Goal: Task Accomplishment & Management: Use online tool/utility

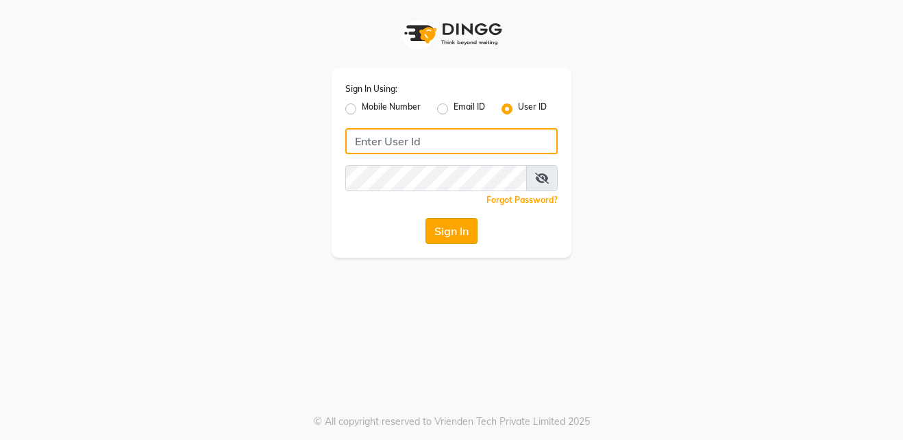
type input "shahid"
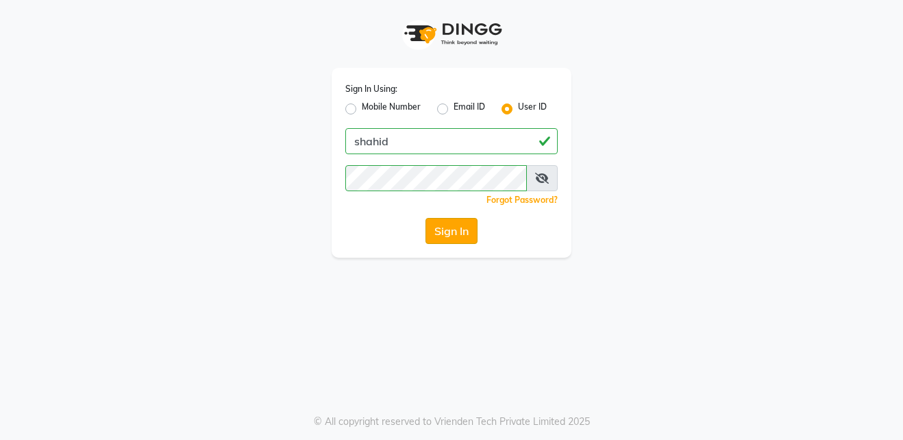
click at [451, 232] on button "Sign In" at bounding box center [452, 231] width 52 height 26
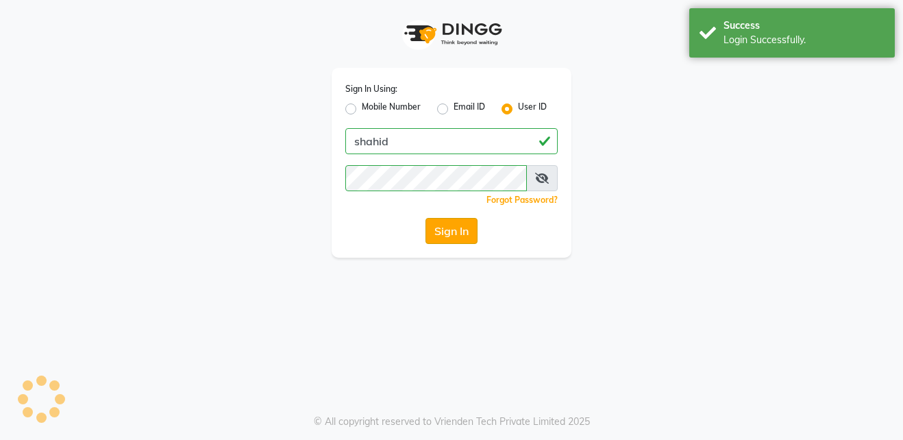
select select "service"
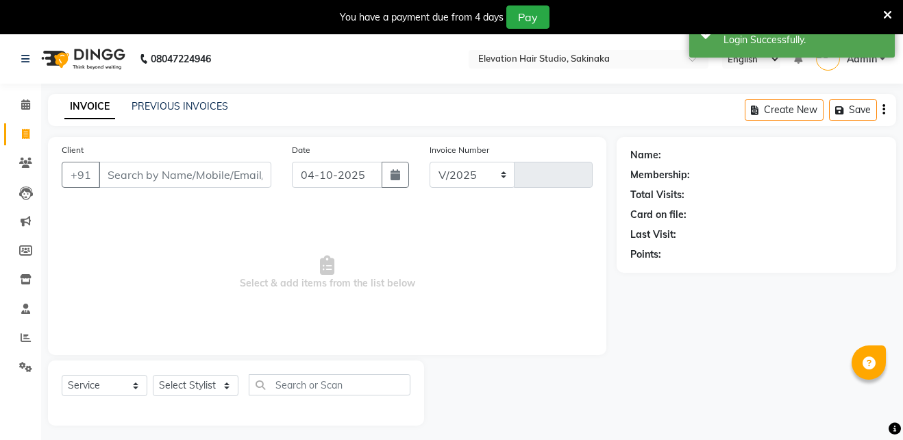
select select "en"
select select "4949"
type input "1957"
click at [886, 9] on div "You have a payment due from 4 days Pay" at bounding box center [446, 17] width 893 height 34
click at [877, 9] on icon at bounding box center [877, 15] width 9 height 12
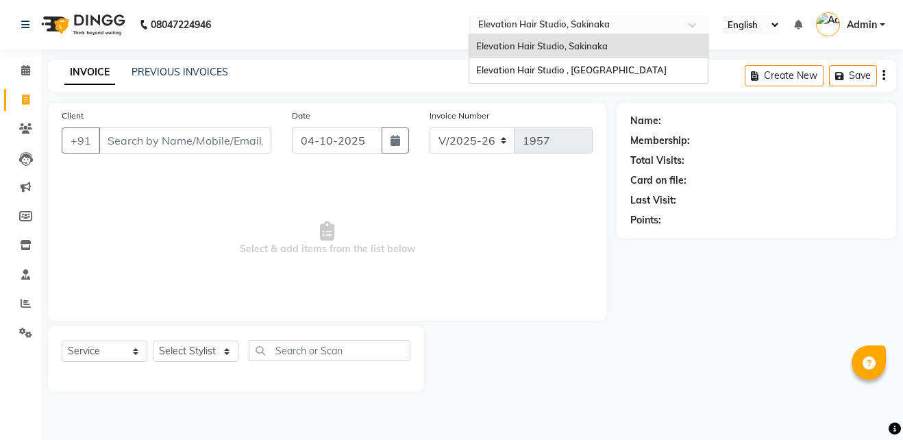
click at [542, 32] on div "Select Location × Elevation Hair Studio, Sakinaka" at bounding box center [589, 25] width 240 height 19
click at [544, 67] on span "Elevation Hair Studio , Thane West" at bounding box center [571, 69] width 191 height 11
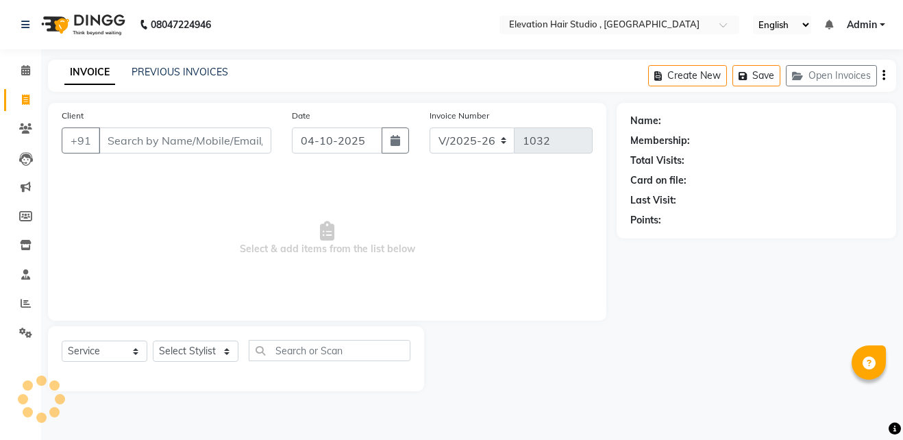
select select "6886"
select select "service"
click at [188, 136] on input "Client" at bounding box center [185, 140] width 173 height 26
type input "9930358082"
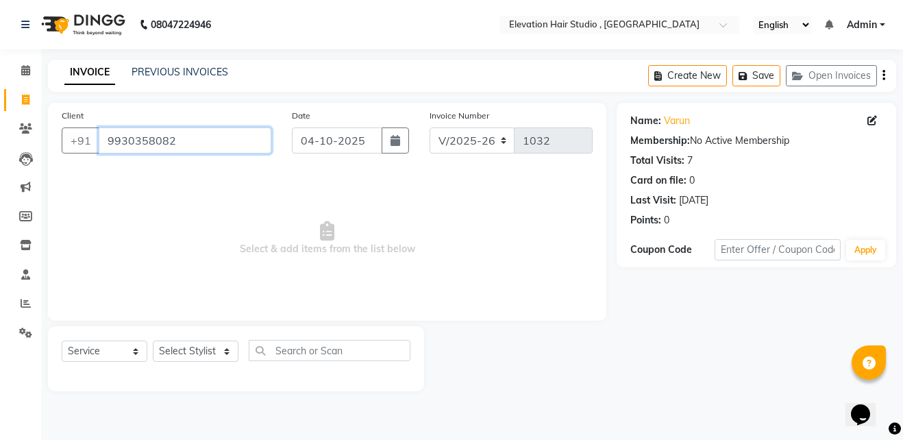
click at [236, 149] on input "9930358082" at bounding box center [185, 140] width 173 height 26
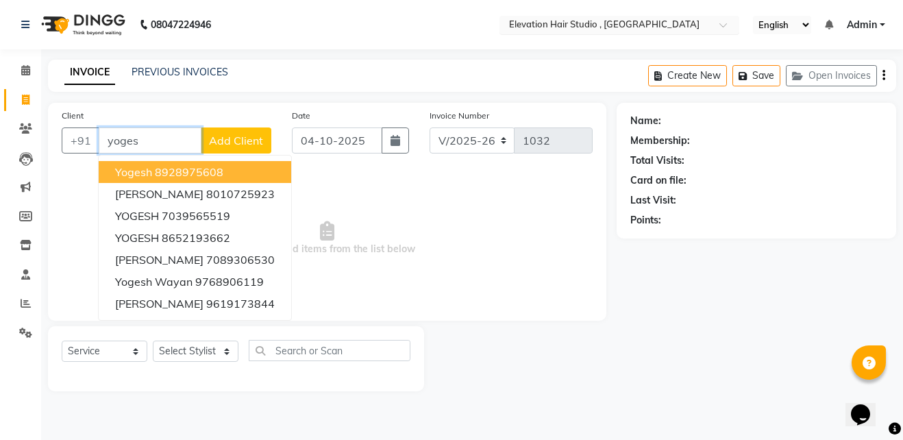
type input "yoges"
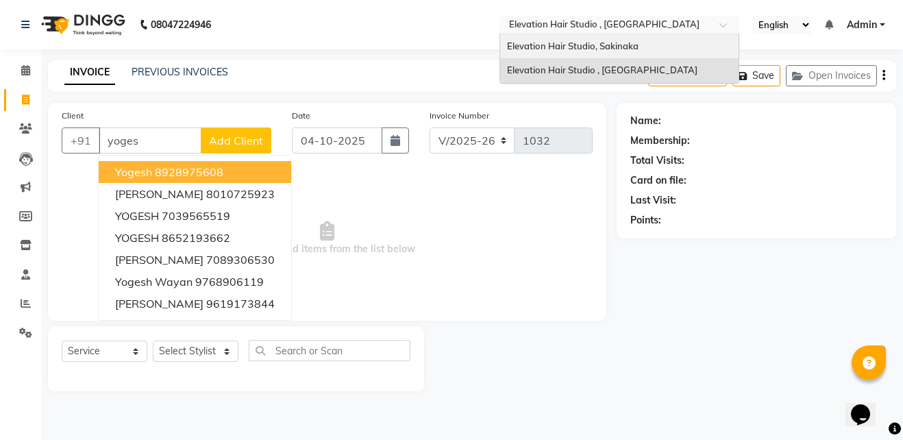
drag, startPoint x: 637, startPoint y: 29, endPoint x: 640, endPoint y: 40, distance: 10.6
click at [640, 34] on ng-select "Select Location × Elevation Hair Studio , Thane West Elevation Hair Studio, Sak…" at bounding box center [620, 25] width 240 height 19
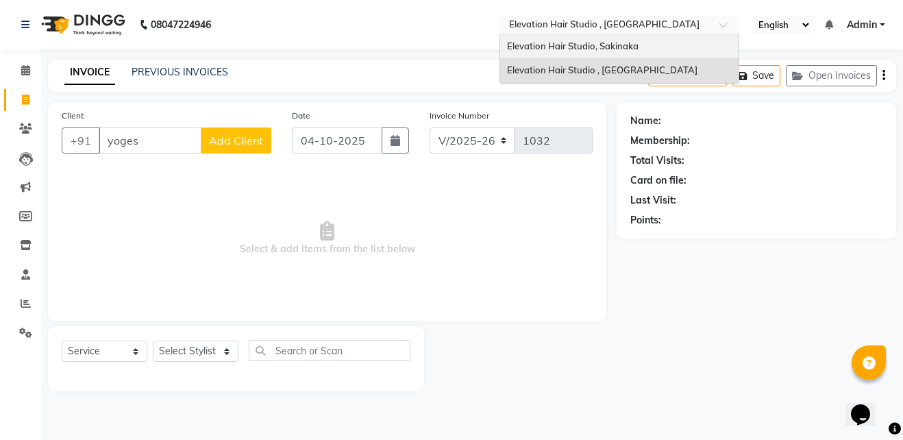
click at [640, 40] on div "Elevation Hair Studio, Sakinaka" at bounding box center [619, 46] width 239 height 25
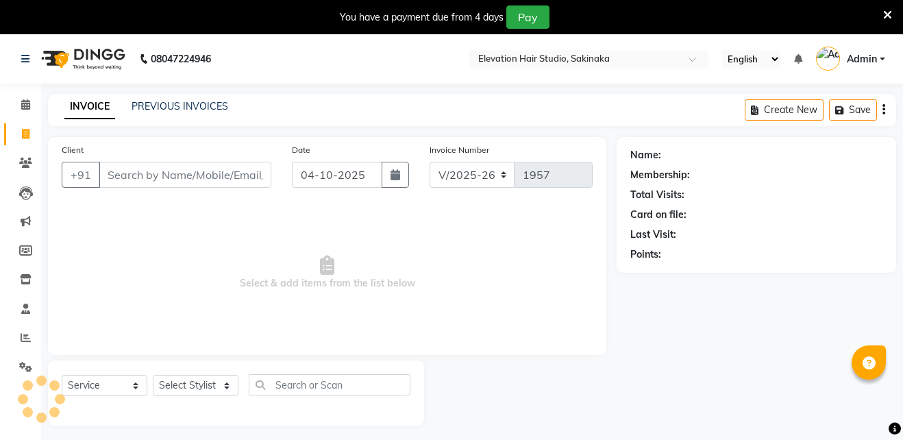
select select "4949"
select select "service"
click at [876, 10] on icon at bounding box center [877, 15] width 9 height 12
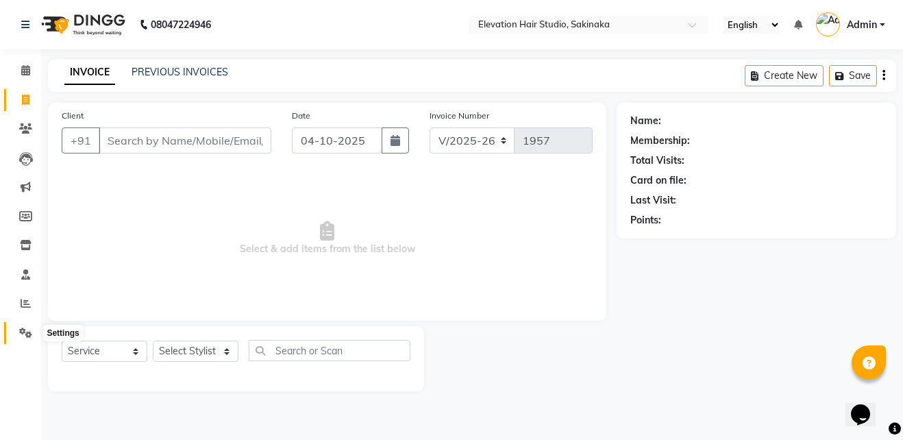
click at [23, 338] on span at bounding box center [26, 334] width 24 height 16
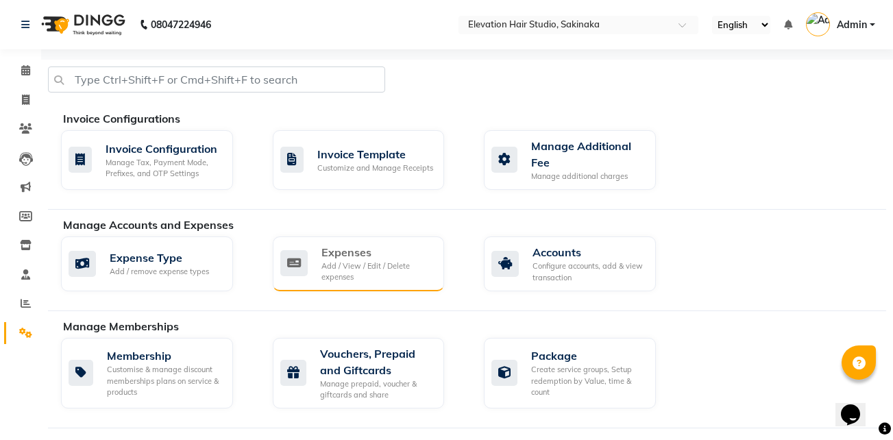
click at [343, 263] on div "Add / View / Edit / Delete expenses" at bounding box center [377, 271] width 112 height 23
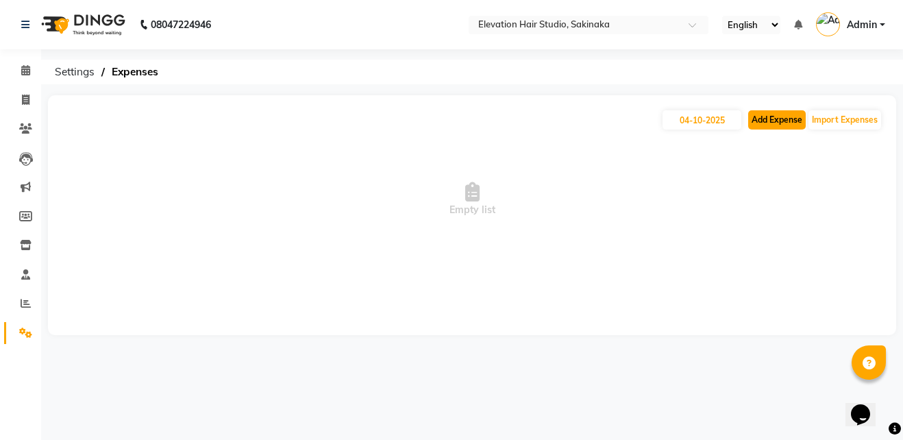
click at [757, 112] on button "Add Expense" at bounding box center [777, 119] width 58 height 19
select select "1"
select select "3831"
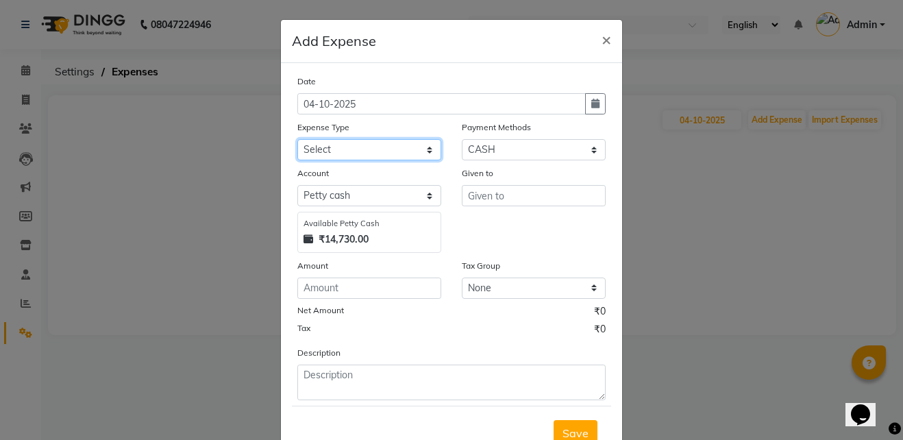
click at [340, 145] on select "Select AC Adrak Advance Salary agarbatti anees Appron asmoul advance salary Ban…" at bounding box center [369, 149] width 144 height 21
select select "8338"
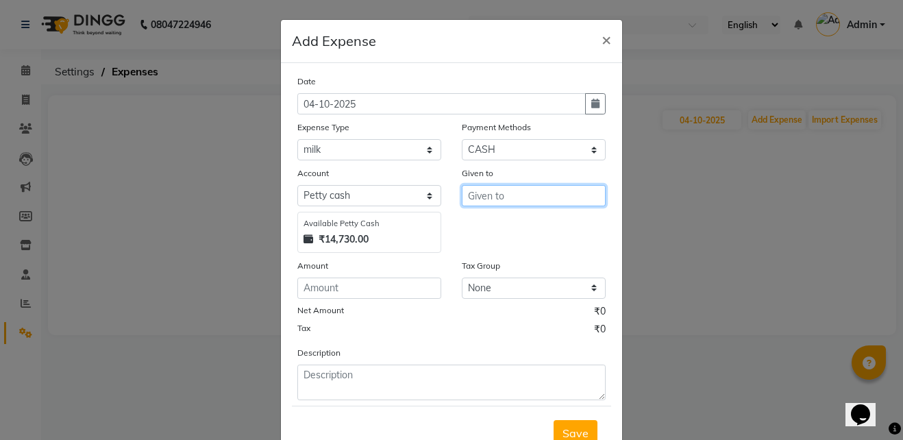
click at [507, 197] on input "text" at bounding box center [534, 195] width 144 height 21
type input "shop"
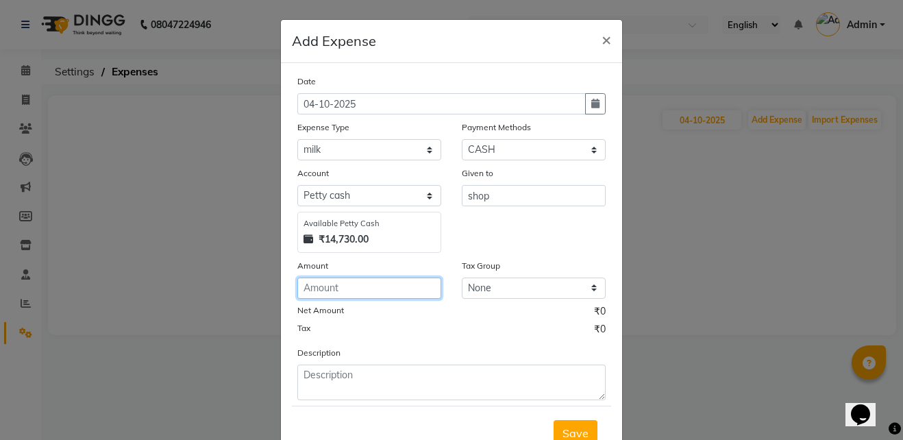
click at [364, 282] on input "number" at bounding box center [369, 288] width 144 height 21
type input "3"
type input "60"
click at [563, 425] on button "Save" at bounding box center [576, 433] width 44 height 26
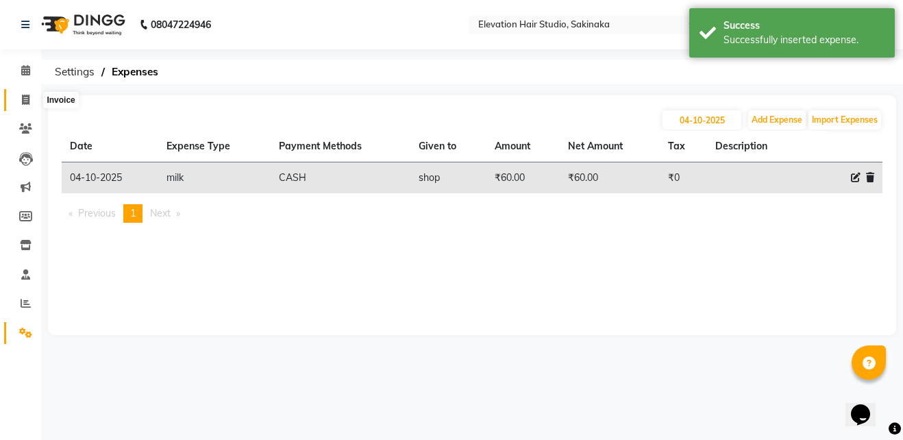
click at [29, 102] on icon at bounding box center [26, 100] width 8 height 10
select select "service"
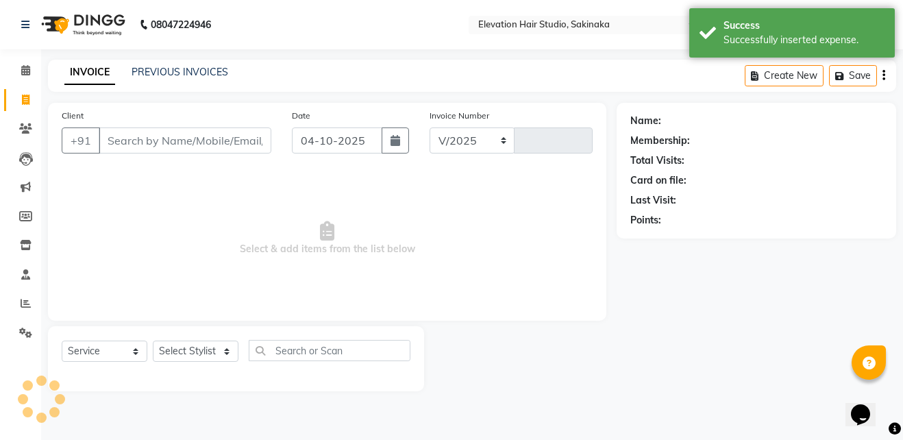
select select "4949"
type input "1957"
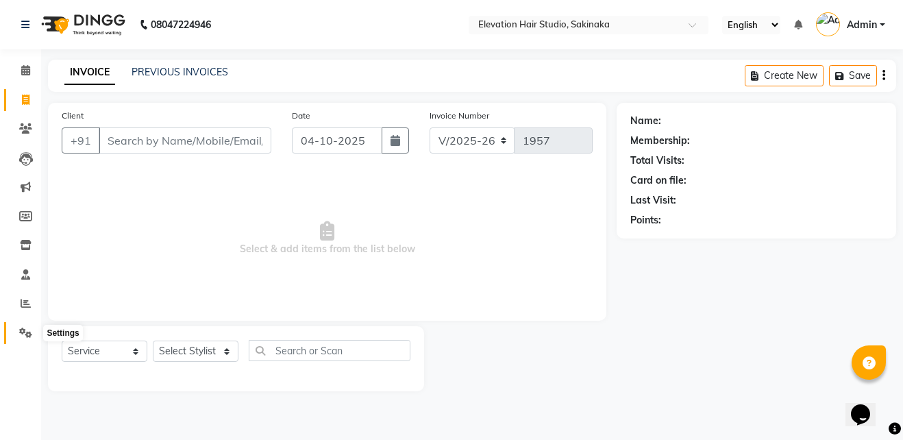
click at [23, 339] on span at bounding box center [26, 334] width 24 height 16
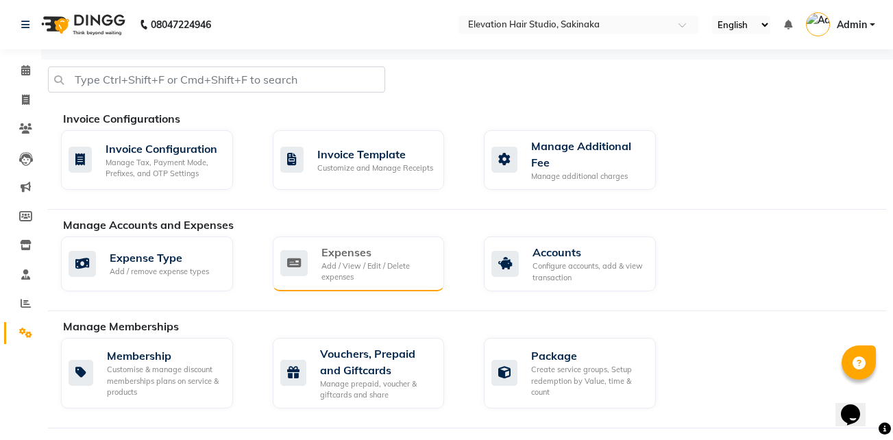
click at [318, 248] on div "Expenses Add / View / Edit / Delete expenses" at bounding box center [357, 263] width 154 height 39
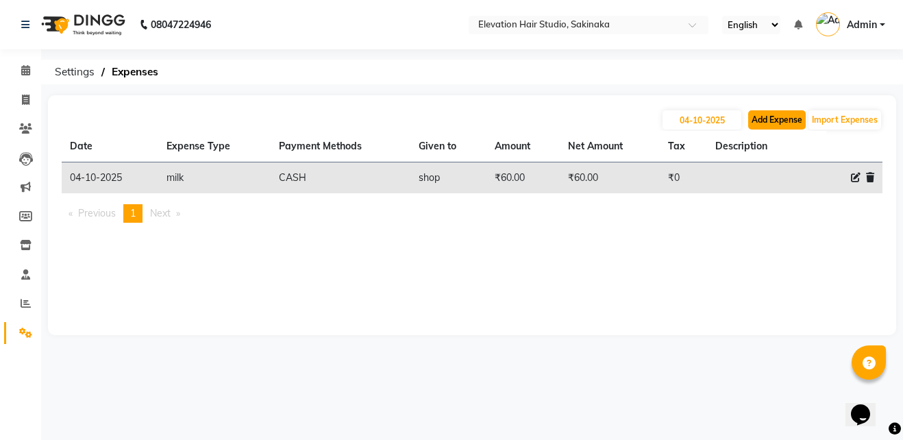
click at [771, 117] on button "Add Expense" at bounding box center [777, 119] width 58 height 19
select select "1"
select select "3831"
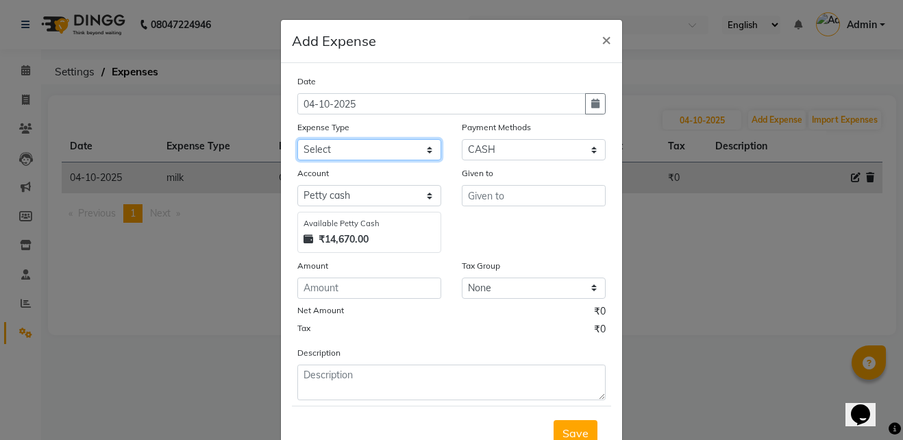
click at [376, 143] on select "Select AC Adrak Advance Salary agarbatti anees Appron asmoul advance salary Ban…" at bounding box center [369, 149] width 144 height 21
select select "8362"
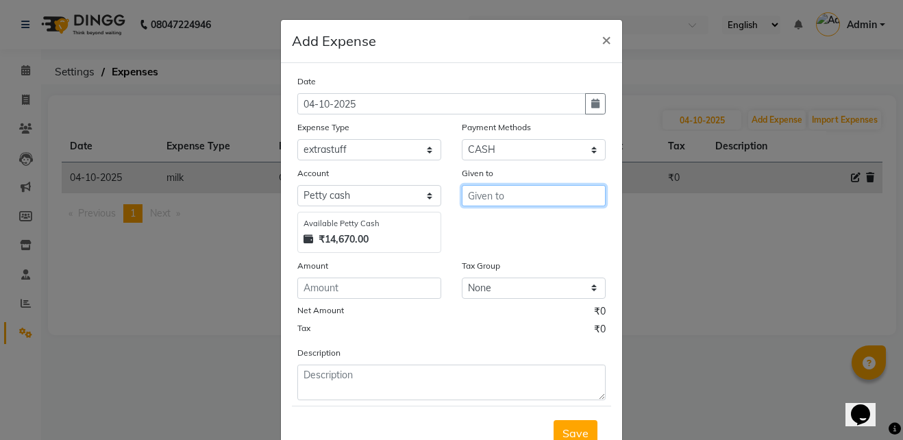
click at [470, 200] on input "text" at bounding box center [534, 195] width 144 height 21
type input "nimbu mirchi"
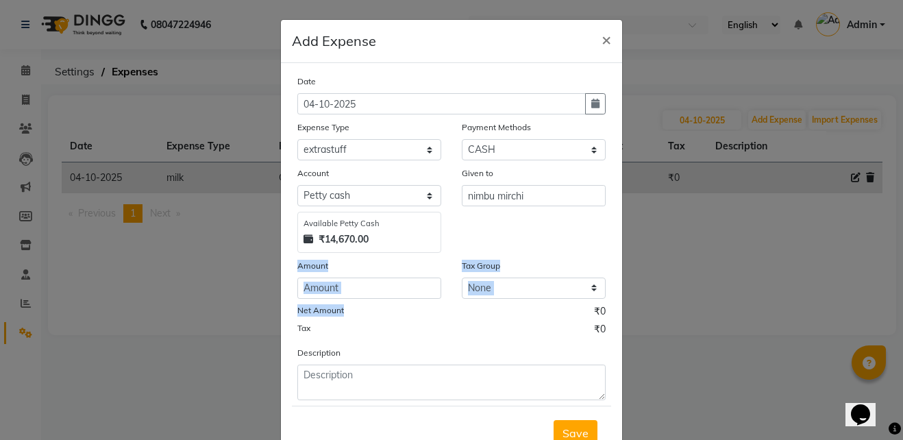
drag, startPoint x: 369, startPoint y: 310, endPoint x: 376, endPoint y: 289, distance: 23.0
click at [376, 289] on div "Date 04-10-2025 Expense Type Select AC Adrak Advance Salary agarbatti anees App…" at bounding box center [451, 237] width 308 height 326
click at [376, 289] on input "number" at bounding box center [369, 288] width 144 height 21
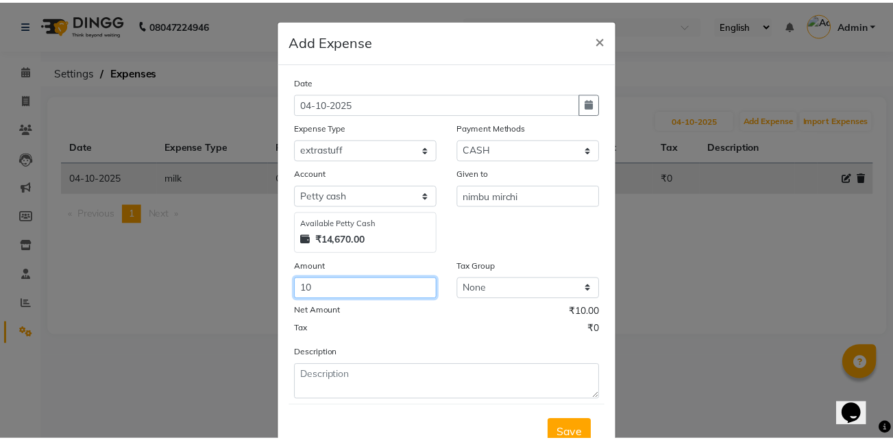
scroll to position [51, 0]
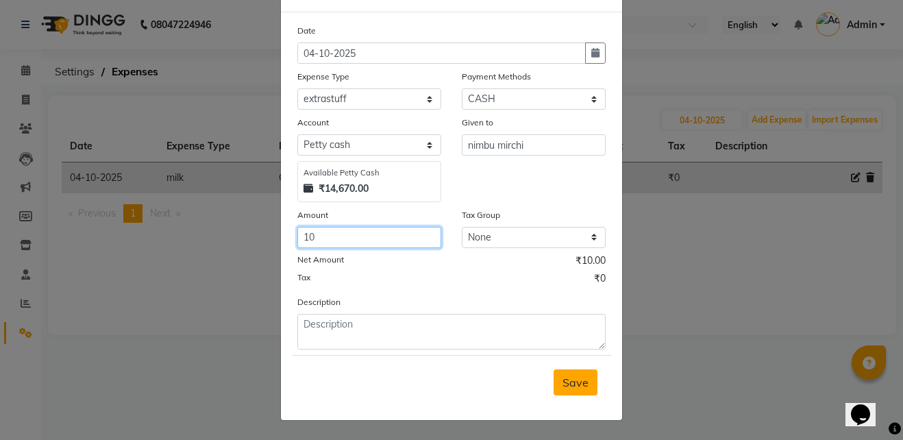
type input "10"
click at [576, 387] on span "Save" at bounding box center [576, 383] width 26 height 14
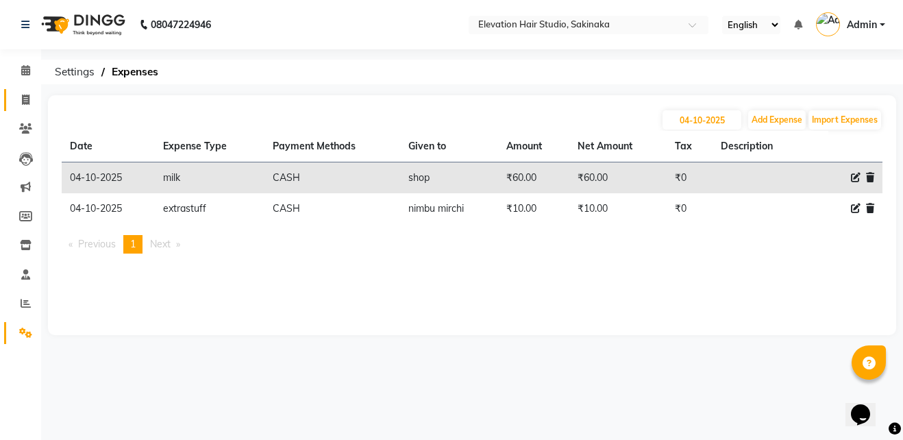
click at [21, 89] on link "Invoice" at bounding box center [20, 100] width 33 height 23
select select "service"
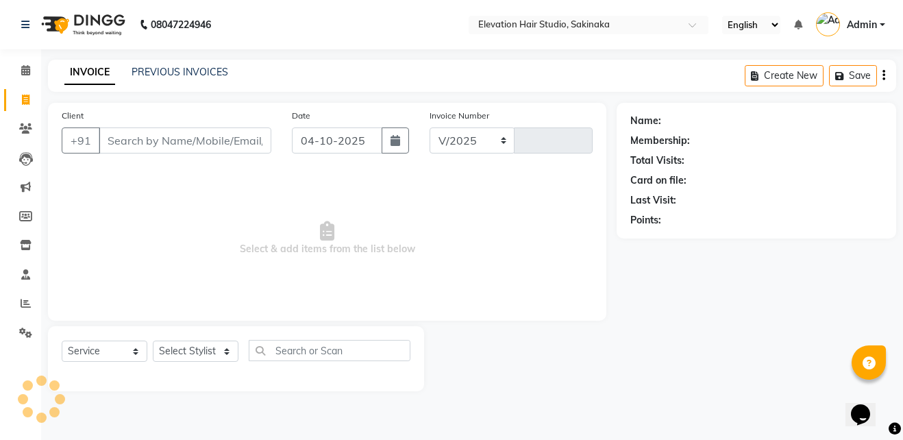
select select "4949"
type input "1957"
click at [156, 75] on link "PREVIOUS INVOICES" at bounding box center [180, 72] width 97 height 12
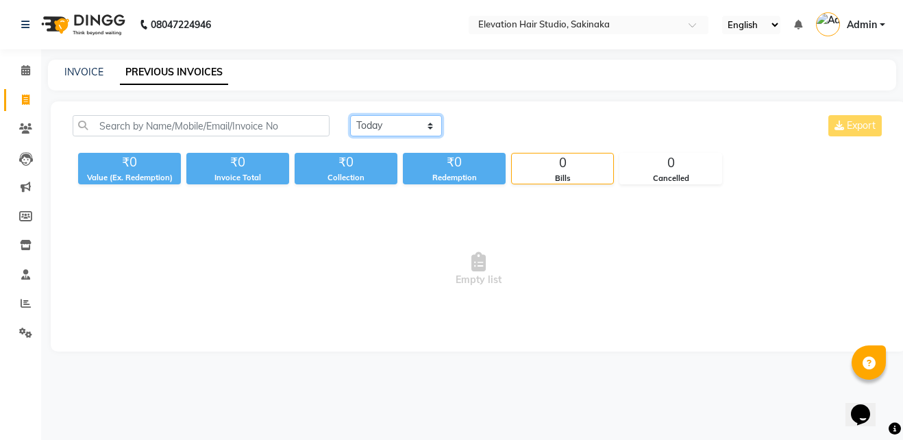
click at [357, 118] on select "Today Yesterday Custom Range" at bounding box center [396, 125] width 92 height 21
select select "yesterday"
click at [350, 115] on select "Today Yesterday Custom Range" at bounding box center [396, 125] width 92 height 21
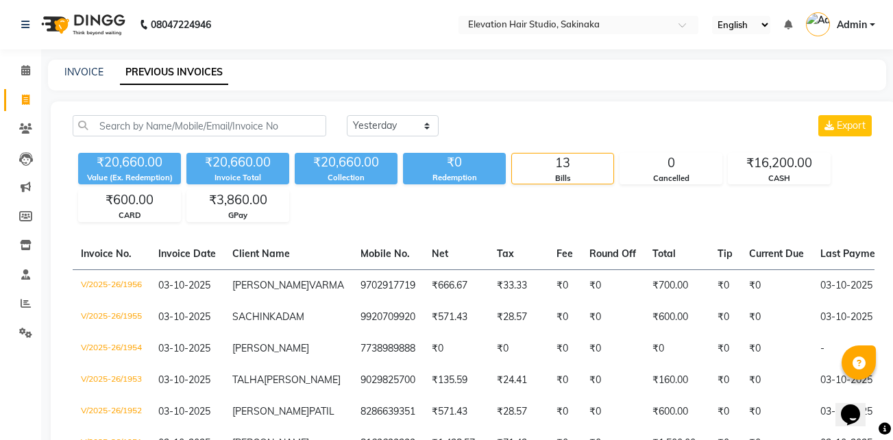
click at [90, 65] on div "INVOICE" at bounding box center [83, 72] width 39 height 14
click at [83, 77] on link "INVOICE" at bounding box center [83, 72] width 39 height 12
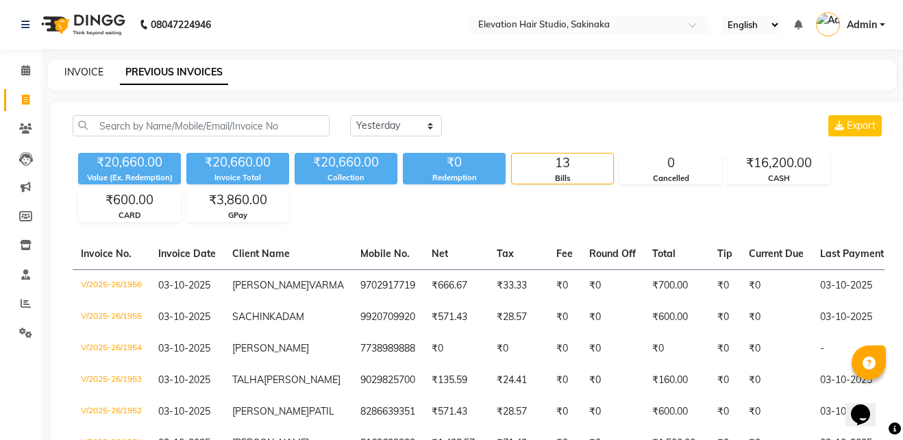
select select "service"
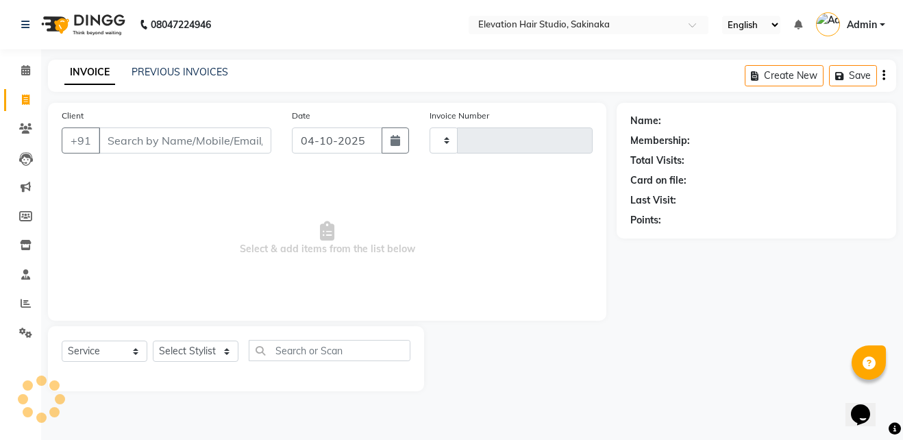
type input "1957"
select select "4949"
click at [129, 136] on input "Client" at bounding box center [185, 140] width 173 height 26
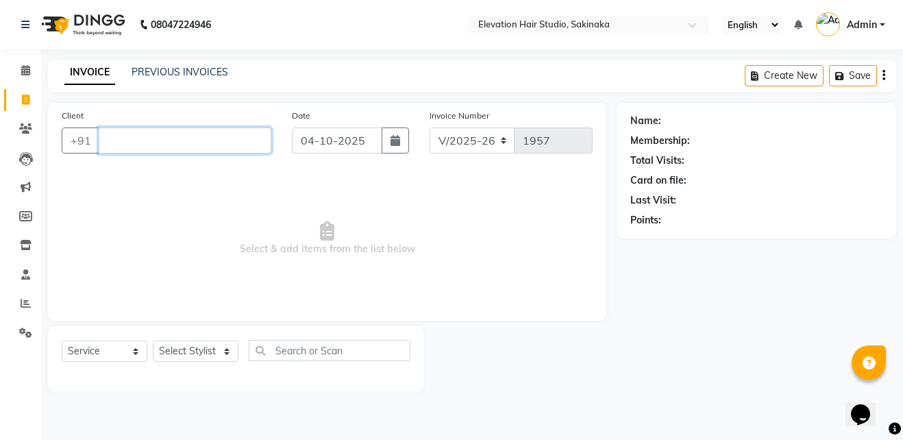
click at [203, 143] on input "Client" at bounding box center [185, 140] width 173 height 26
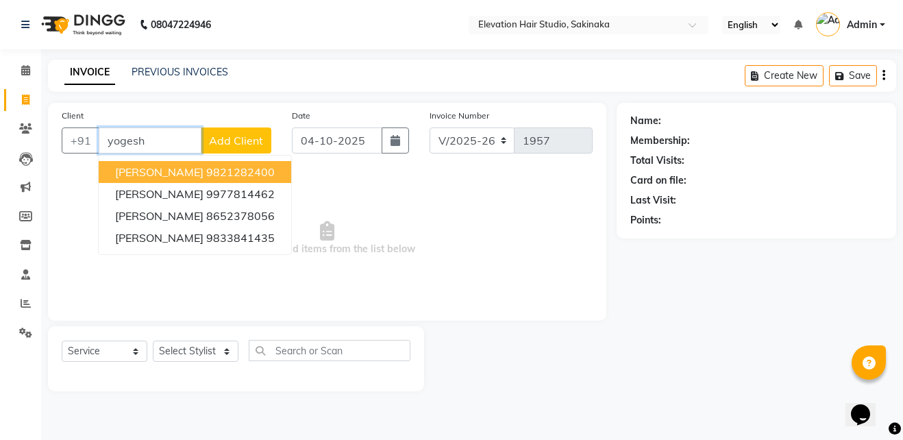
click at [174, 175] on span "[PERSON_NAME]" at bounding box center [159, 172] width 88 height 14
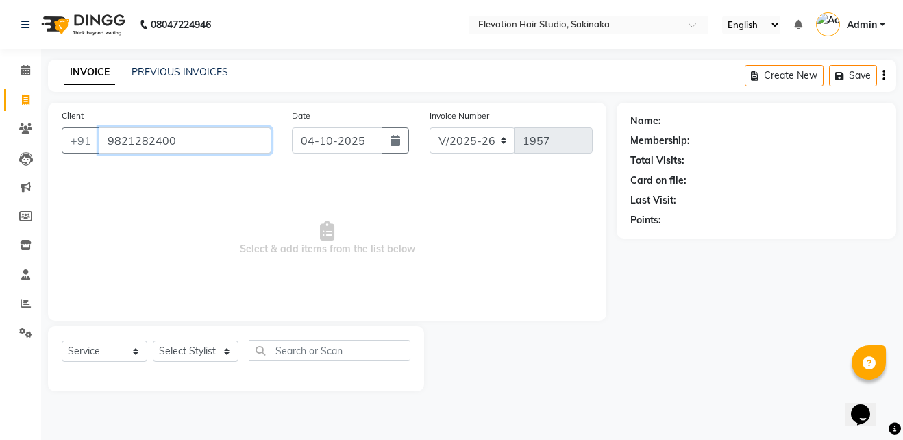
type input "9821282400"
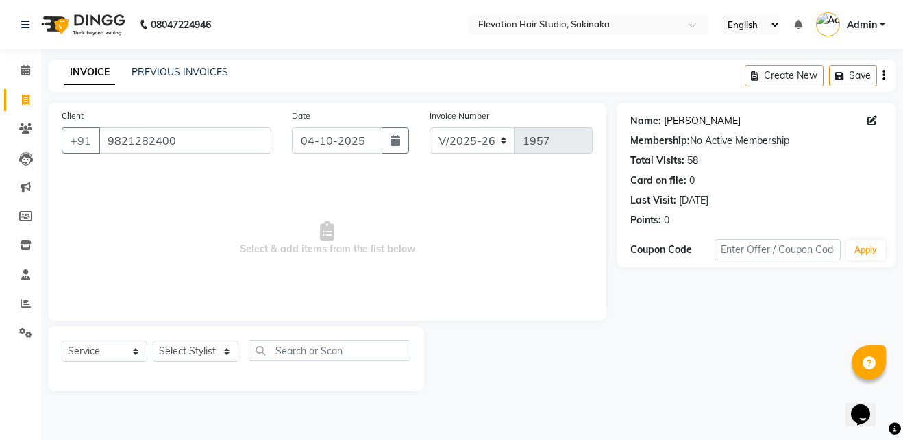
click at [694, 119] on link "[PERSON_NAME]" at bounding box center [702, 121] width 77 height 14
click at [149, 78] on div "PREVIOUS INVOICES" at bounding box center [180, 72] width 97 height 14
click at [182, 71] on link "PREVIOUS INVOICES" at bounding box center [180, 72] width 97 height 12
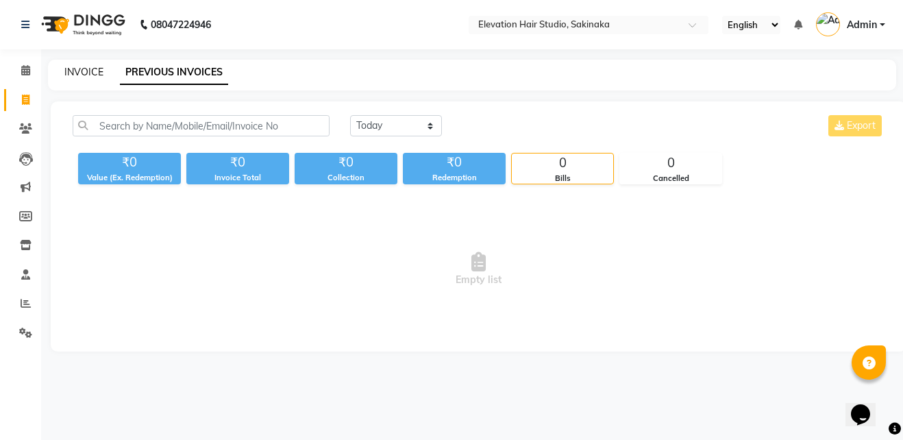
click at [86, 72] on link "INVOICE" at bounding box center [83, 72] width 39 height 12
select select "service"
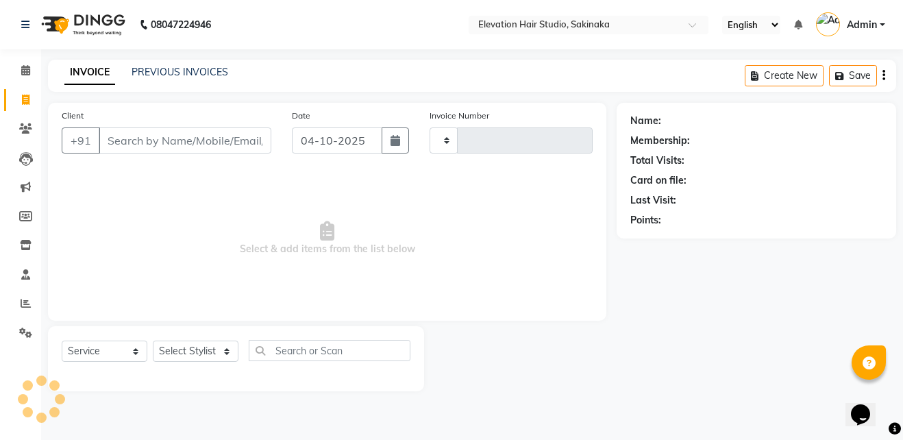
type input "y"
type input "1957"
select select "4949"
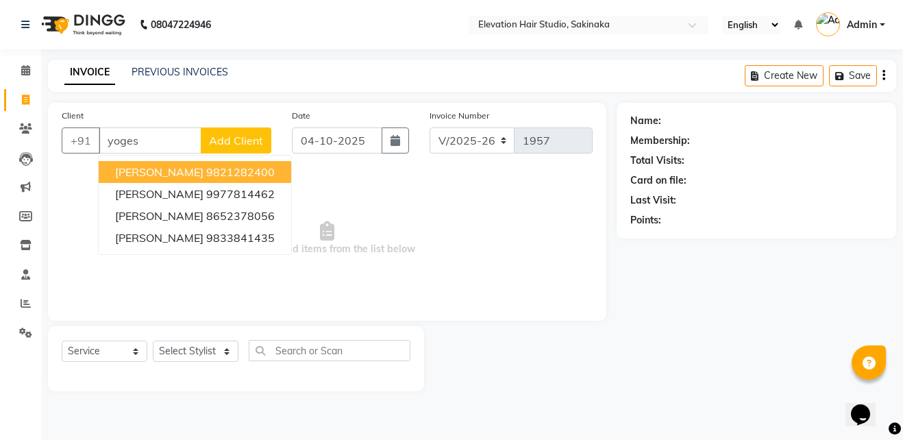
click at [204, 171] on span "[PERSON_NAME]" at bounding box center [159, 172] width 88 height 14
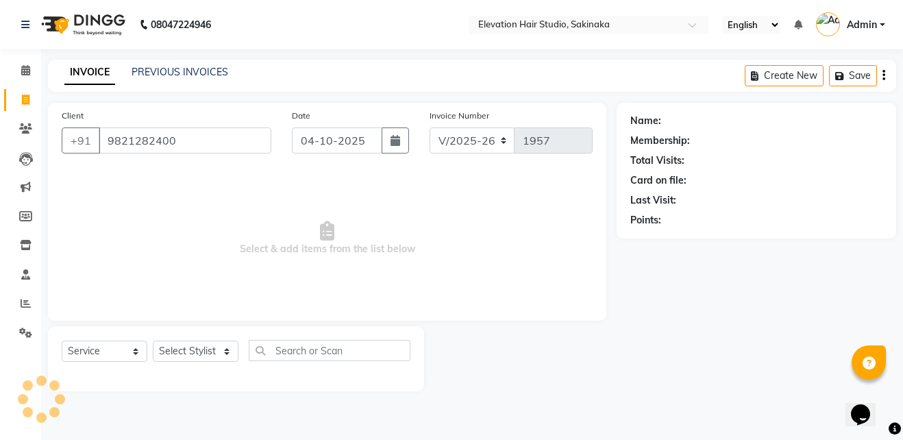
type input "9821282400"
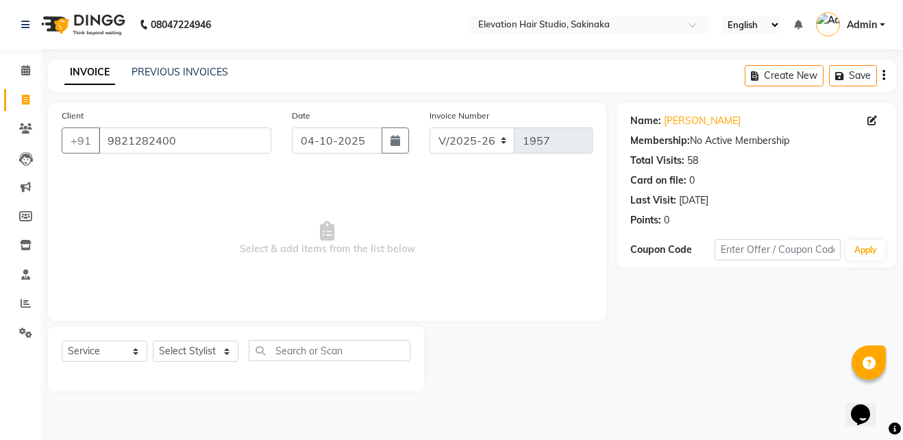
click at [685, 128] on div "Name: Yogesh Shukla Membership: No Active Membership Total Visits: 58 Card on f…" at bounding box center [757, 167] width 252 height 119
click at [692, 123] on link "[PERSON_NAME]" at bounding box center [702, 121] width 77 height 14
click at [199, 136] on input "9821282400" at bounding box center [185, 140] width 173 height 26
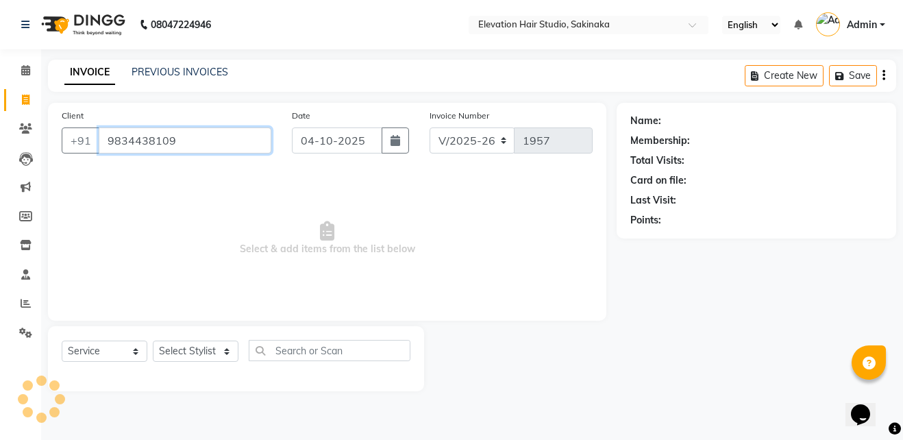
type input "9834438109"
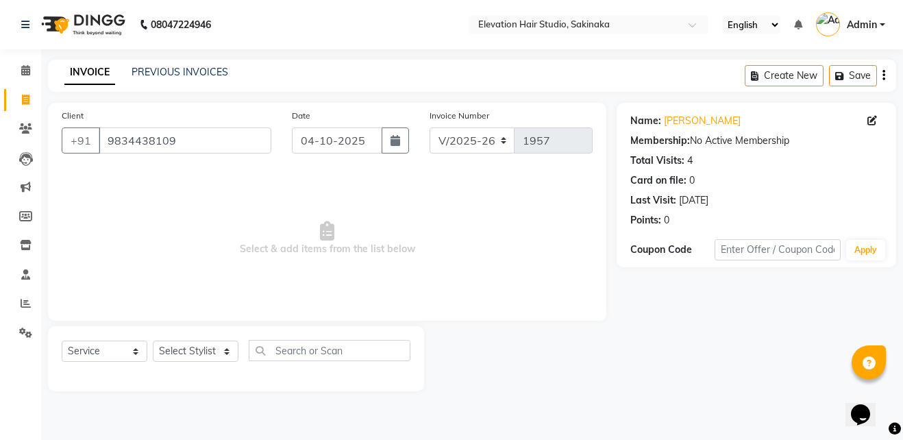
click at [678, 113] on div "Name: Rahul Singh Membership: No Active Membership Total Visits: 4 Card on file…" at bounding box center [757, 167] width 252 height 119
click at [681, 121] on link "[PERSON_NAME]" at bounding box center [702, 121] width 77 height 14
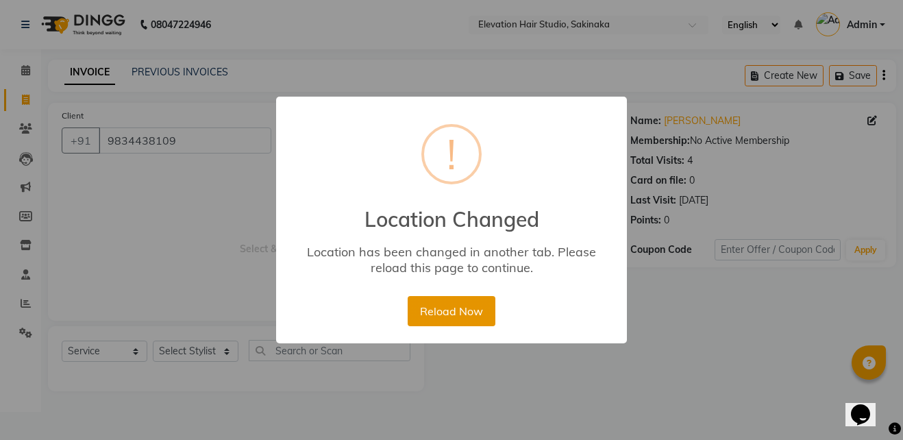
click at [450, 314] on button "Reload Now" at bounding box center [451, 311] width 87 height 30
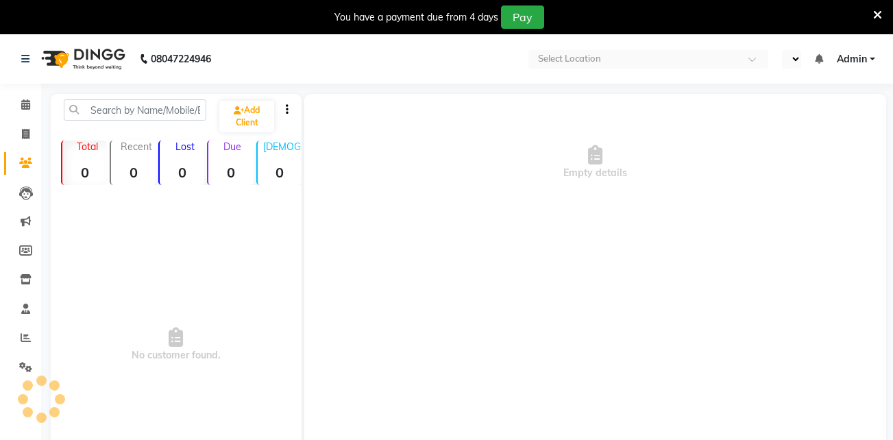
select select "en"
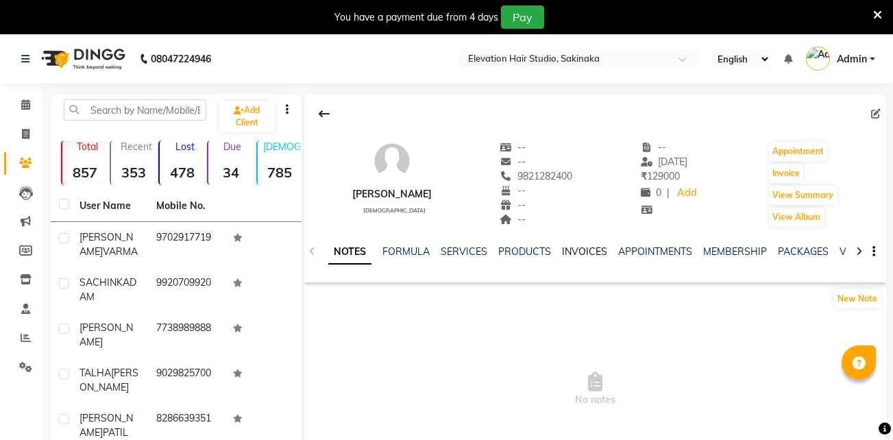
click at [589, 252] on link "INVOICES" at bounding box center [584, 251] width 45 height 12
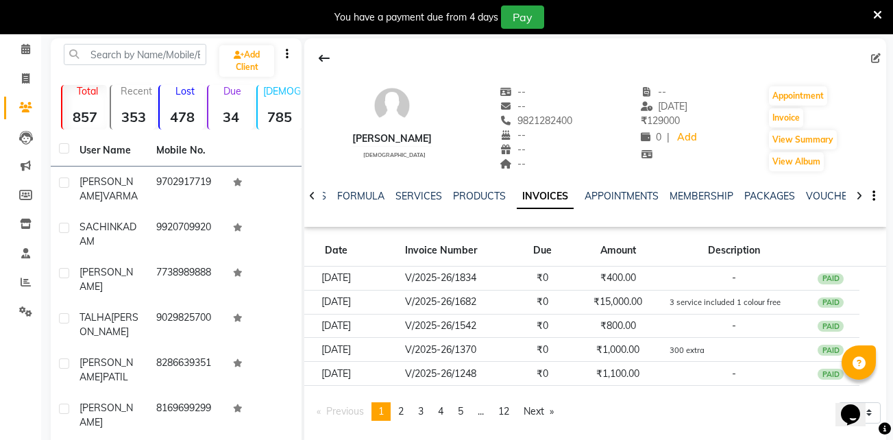
click at [880, 12] on icon at bounding box center [877, 15] width 9 height 12
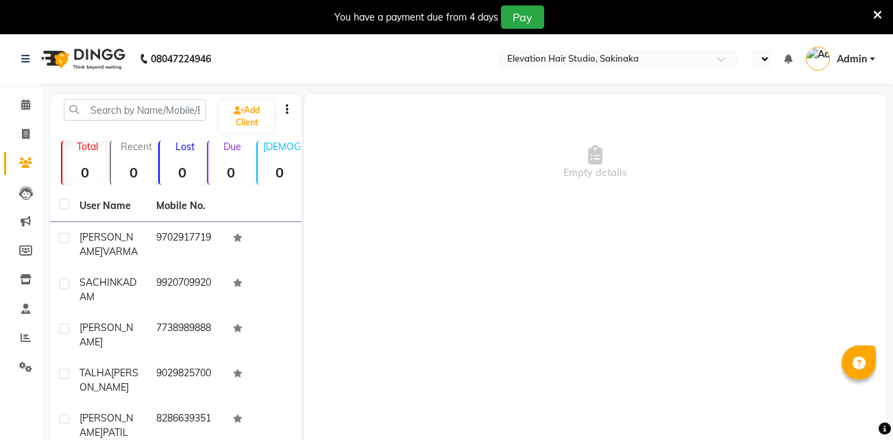
select select "en"
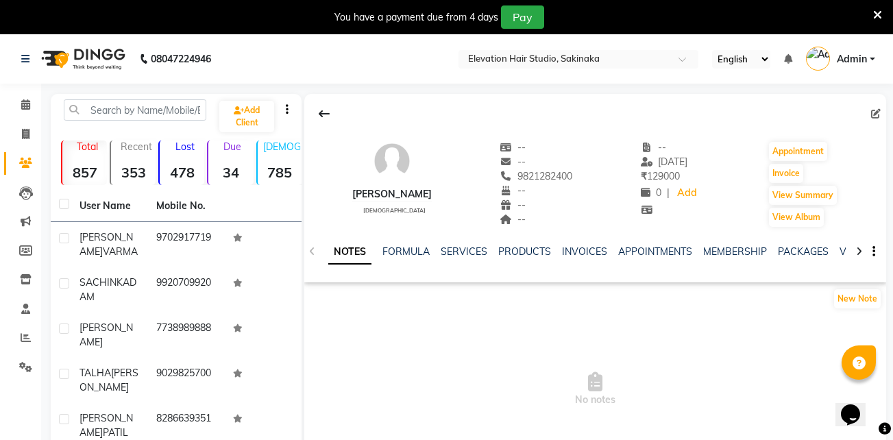
click at [878, 18] on icon at bounding box center [877, 15] width 9 height 12
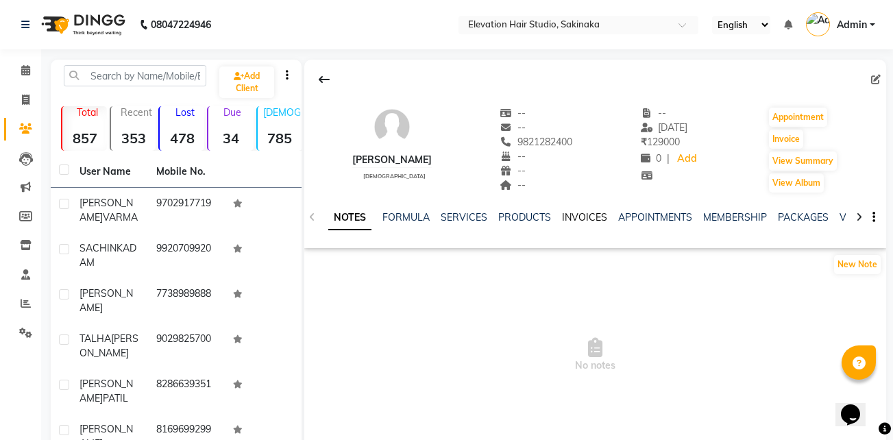
click at [583, 219] on link "INVOICES" at bounding box center [584, 217] width 45 height 12
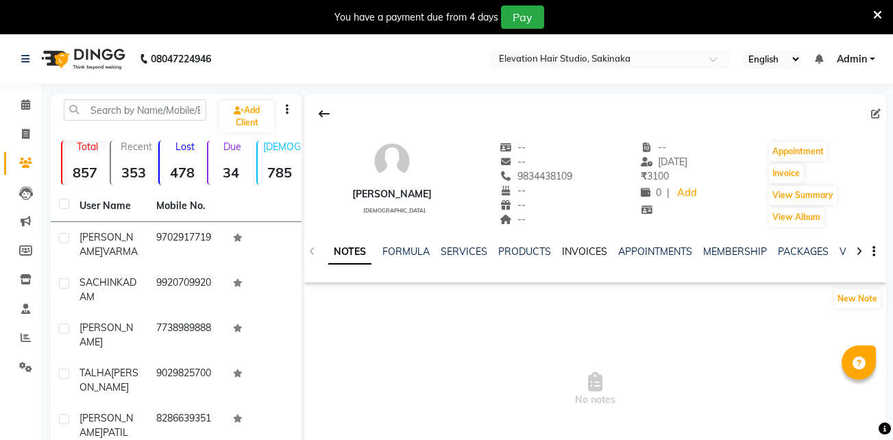
click at [574, 254] on link "INVOICES" at bounding box center [584, 251] width 45 height 12
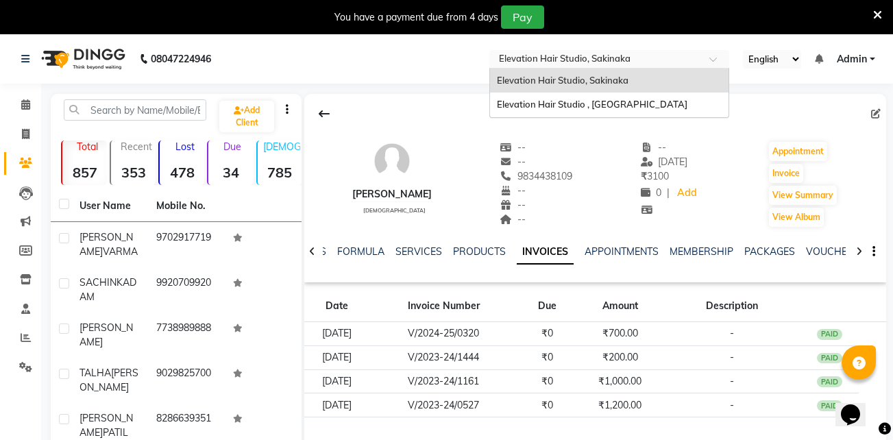
click at [588, 56] on input "text" at bounding box center [595, 60] width 199 height 14
click at [547, 97] on div "Elevation Hair Studio , Thane West" at bounding box center [609, 105] width 239 height 25
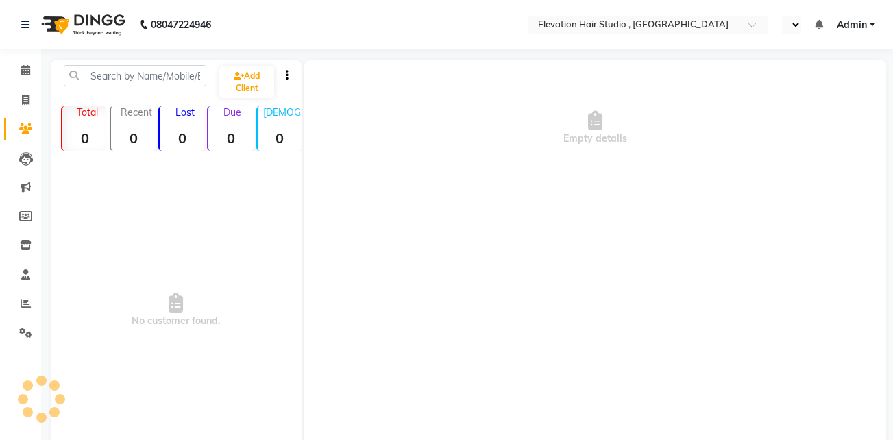
select select "en"
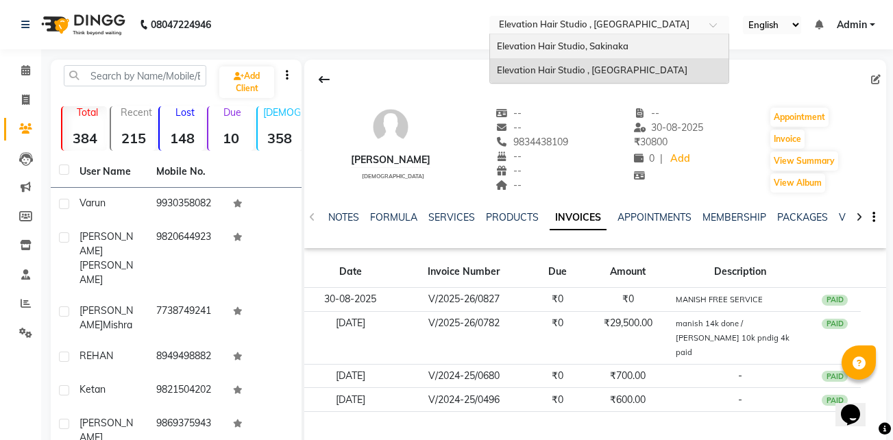
drag, startPoint x: 573, startPoint y: 21, endPoint x: 558, endPoint y: 53, distance: 35.6
click at [558, 34] on ng-select "Select Location × Elevation Hair Studio , Thane West Elevation Hair Studio, Sak…" at bounding box center [609, 25] width 240 height 19
click at [558, 53] on div "Elevation Hair Studio, Sakinaka" at bounding box center [609, 46] width 239 height 25
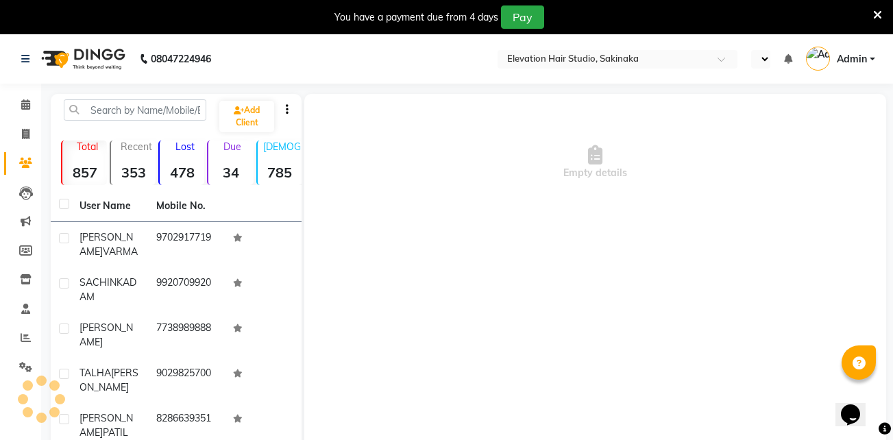
select select "en"
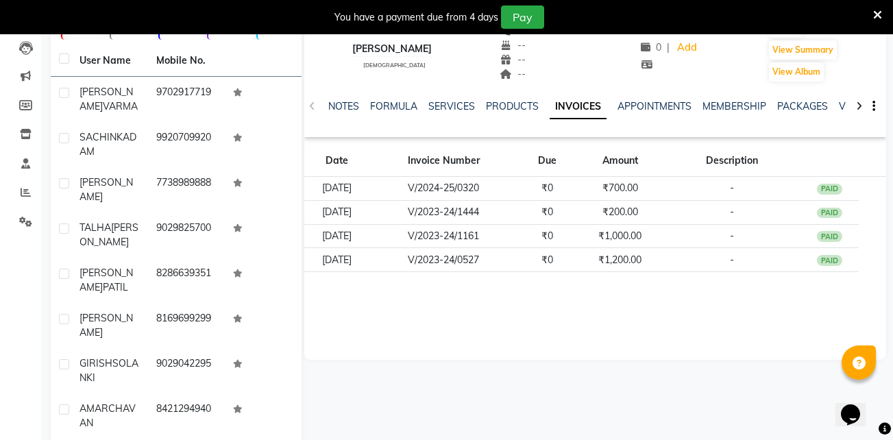
scroll to position [146, 0]
click at [880, 14] on icon at bounding box center [877, 15] width 9 height 12
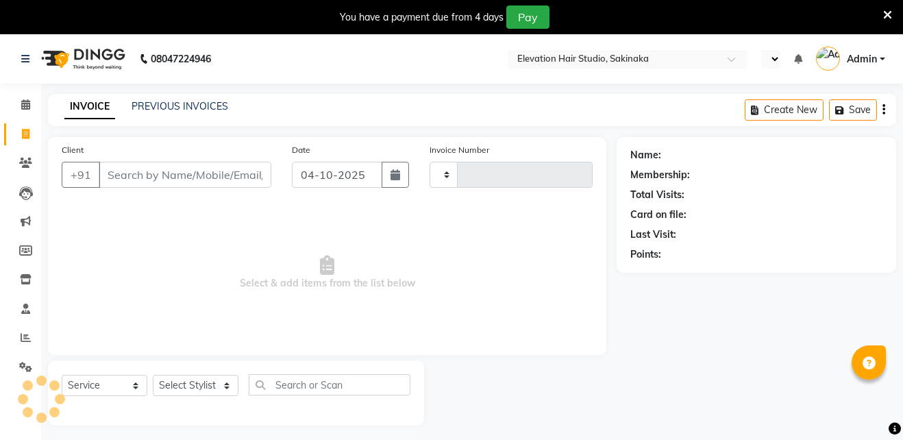
select select "service"
type input "1957"
select select "4949"
select select "en"
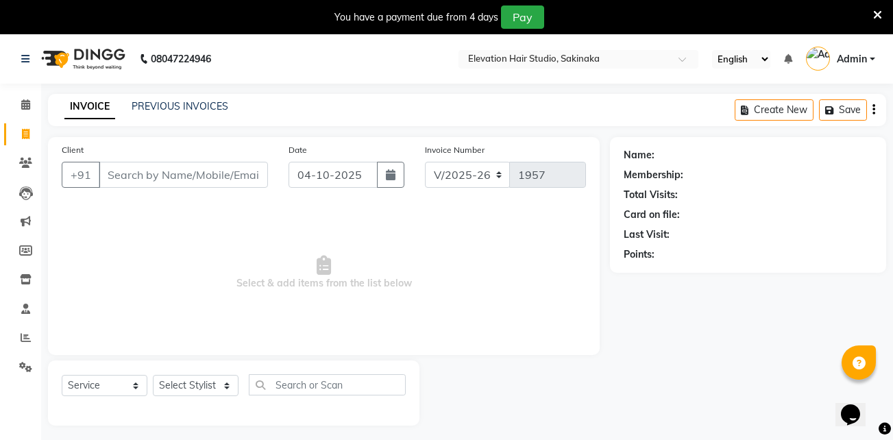
click at [881, 23] on div at bounding box center [877, 16] width 9 height 23
click at [880, 11] on icon at bounding box center [877, 15] width 9 height 12
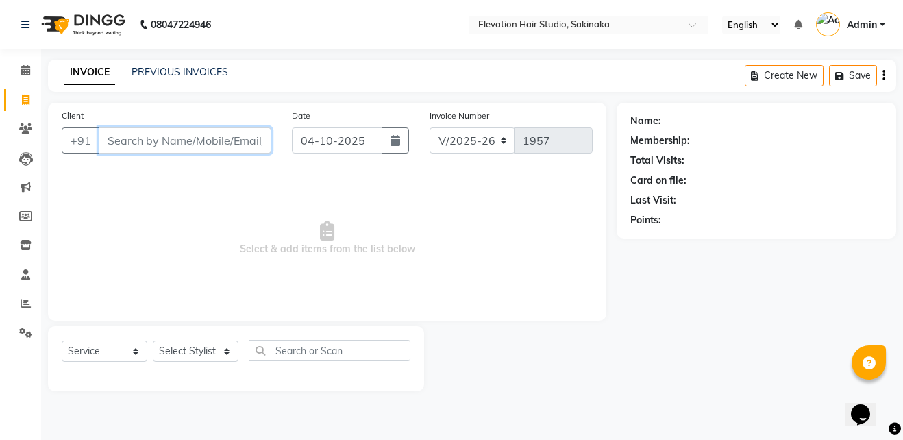
click at [149, 141] on input "Client" at bounding box center [185, 140] width 173 height 26
click at [149, 141] on input "r" at bounding box center [185, 140] width 173 height 26
type input "9834438109"
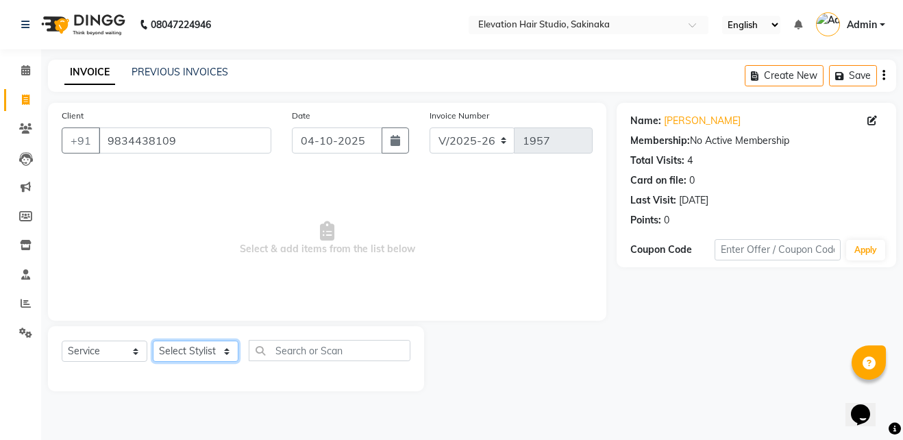
click at [195, 343] on select "Select Stylist Admin (EHS Thane) ANEES [PERSON_NAME] PRIYA [PERSON_NAME] [PERSO…" at bounding box center [196, 351] width 86 height 21
select select "84316"
click at [153, 341] on select "Select Stylist Admin (EHS Thane) ANEES [PERSON_NAME] PRIYA [PERSON_NAME] [PERSO…" at bounding box center [196, 351] width 86 height 21
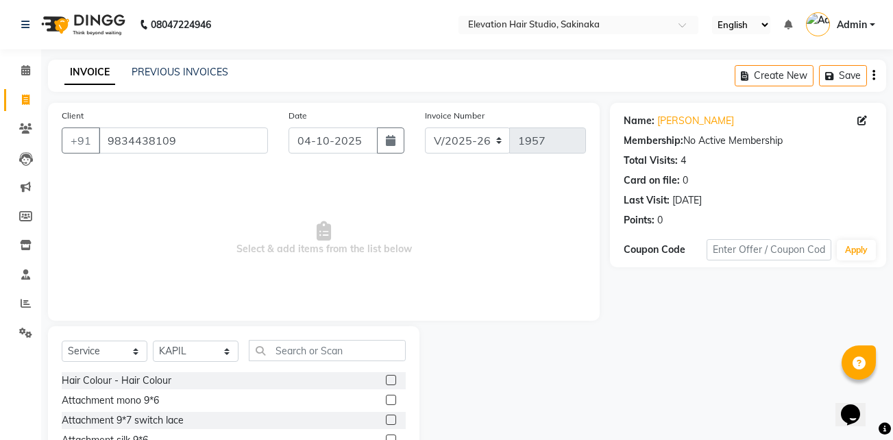
click at [308, 337] on div "Select Service Product Membership Package Voucher Prepaid Gift Card Select Styl…" at bounding box center [233, 427] width 371 height 202
click at [306, 361] on input "text" at bounding box center [327, 350] width 157 height 21
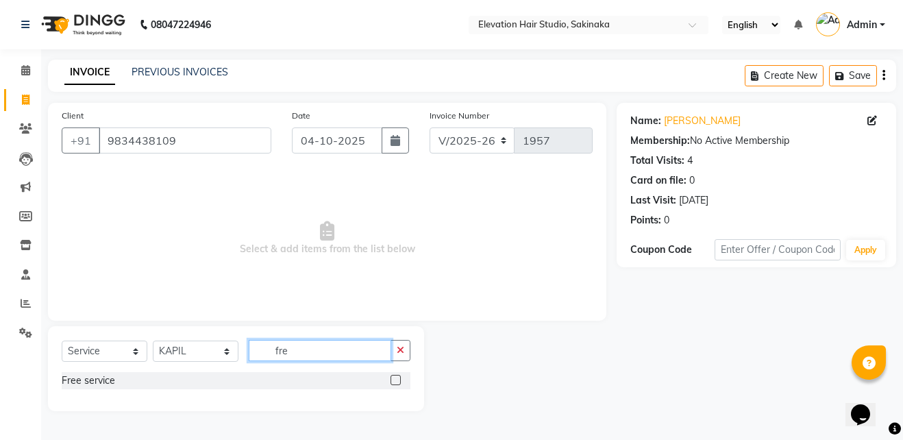
type input "fre"
click at [393, 377] on label at bounding box center [396, 380] width 10 height 10
click at [393, 377] on input "checkbox" at bounding box center [395, 380] width 9 height 9
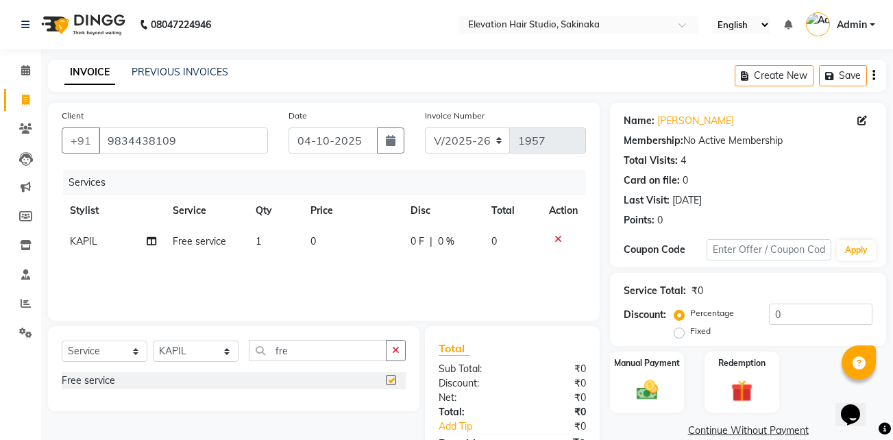
checkbox input "false"
click at [739, 425] on link "Continue Without Payment" at bounding box center [748, 431] width 271 height 14
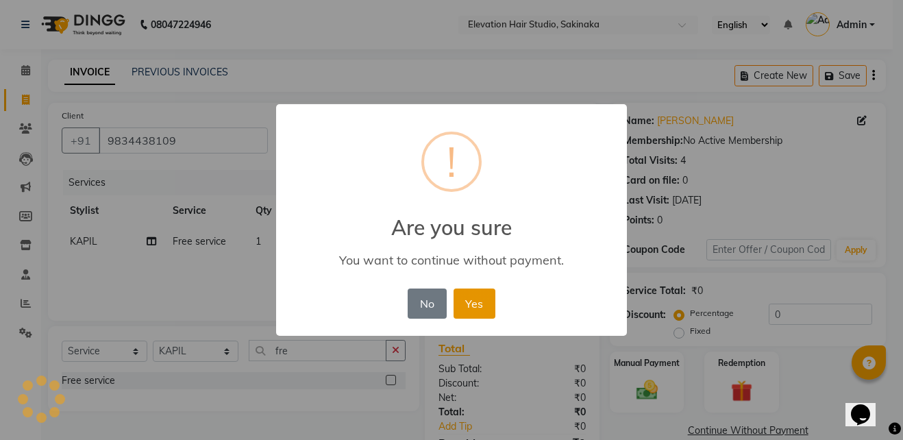
click at [487, 304] on button "Yes" at bounding box center [475, 304] width 42 height 30
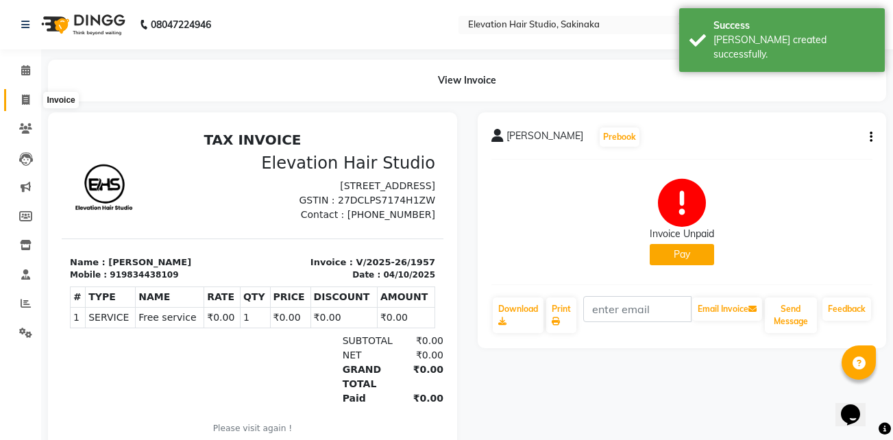
click at [27, 97] on icon at bounding box center [26, 100] width 8 height 10
select select "service"
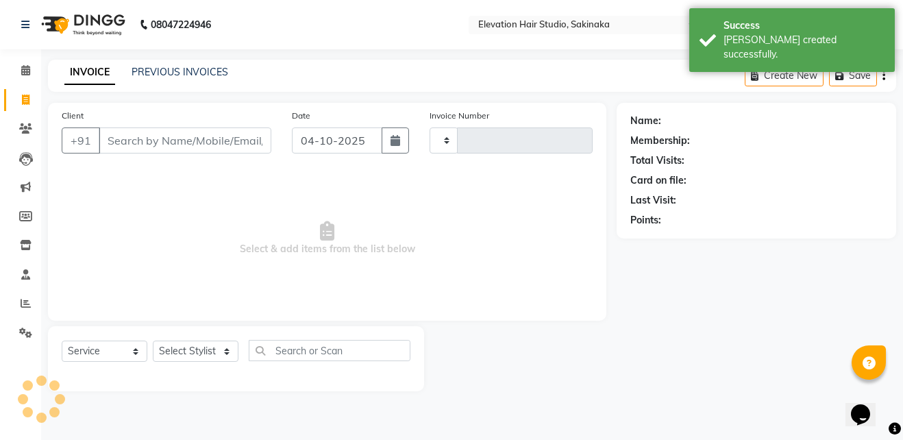
type input "1958"
select select "4949"
click at [139, 137] on input "Client" at bounding box center [185, 140] width 173 height 26
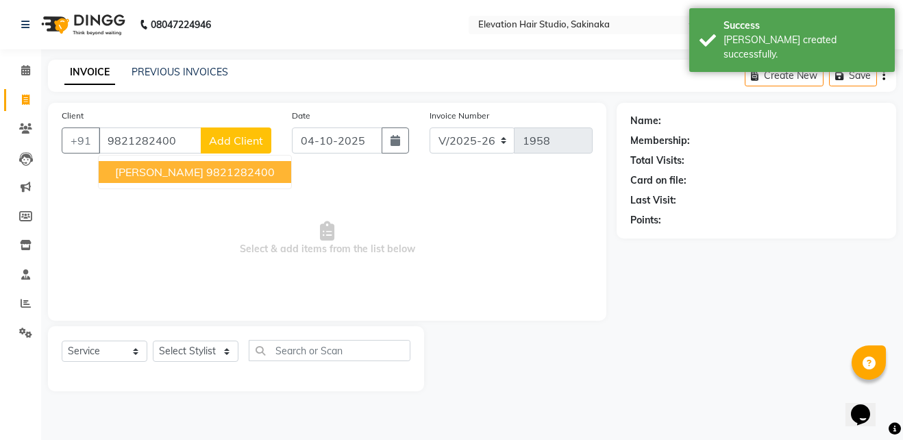
type input "9821282400"
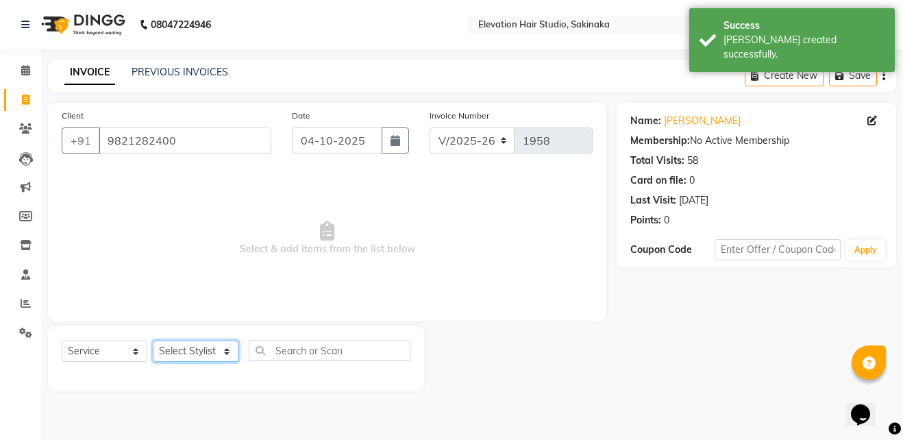
click at [201, 356] on select "Select Stylist Admin (EHS Thane) ANEES [PERSON_NAME] PRIYA [PERSON_NAME] [PERSO…" at bounding box center [196, 351] width 86 height 21
select select "30865"
click at [153, 341] on select "Select Stylist Admin (EHS Thane) ANEES [PERSON_NAME] PRIYA [PERSON_NAME] [PERSO…" at bounding box center [196, 351] width 86 height 21
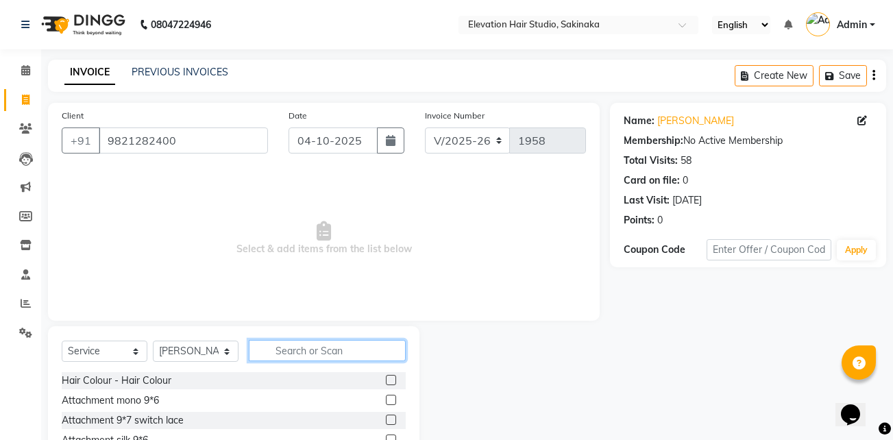
click at [301, 348] on input "text" at bounding box center [327, 350] width 157 height 21
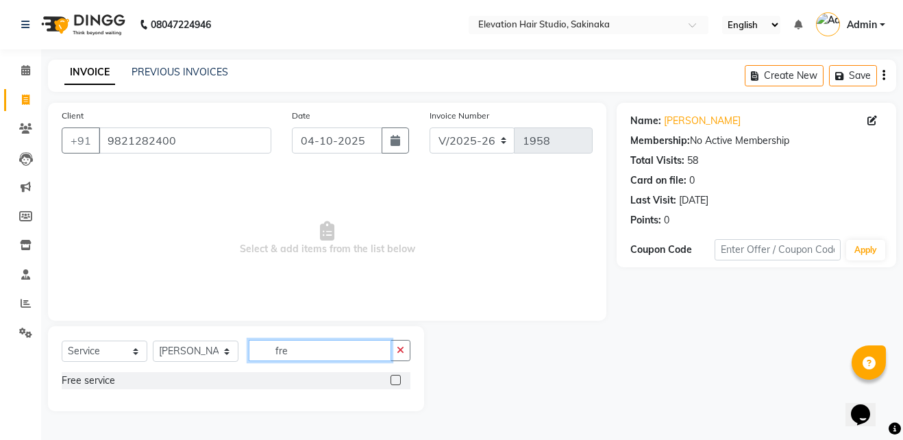
type input "fre"
click at [400, 381] on label at bounding box center [396, 380] width 10 height 10
click at [400, 381] on input "checkbox" at bounding box center [395, 380] width 9 height 9
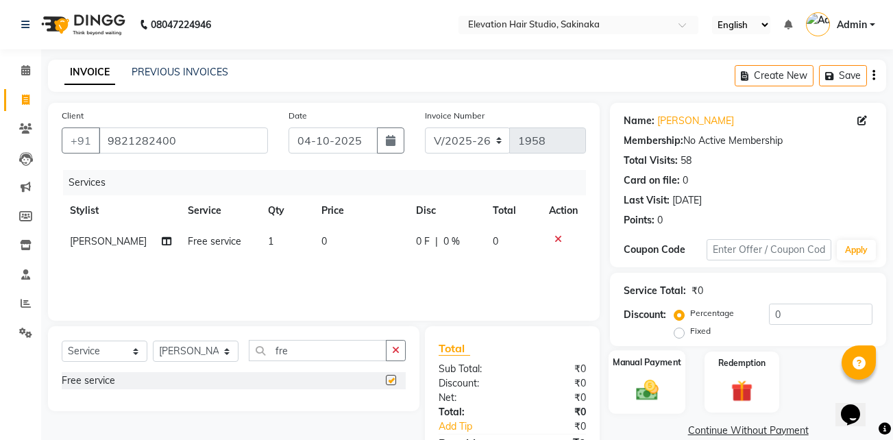
checkbox input "false"
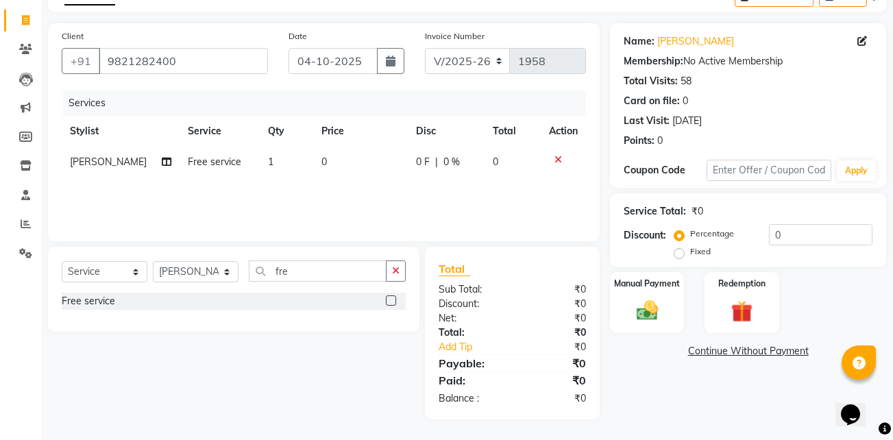
click at [740, 345] on div "Name: [PERSON_NAME] Membership: No Active Membership Total Visits: 58 Card on f…" at bounding box center [753, 221] width 286 height 396
click at [740, 345] on link "Continue Without Payment" at bounding box center [748, 351] width 271 height 14
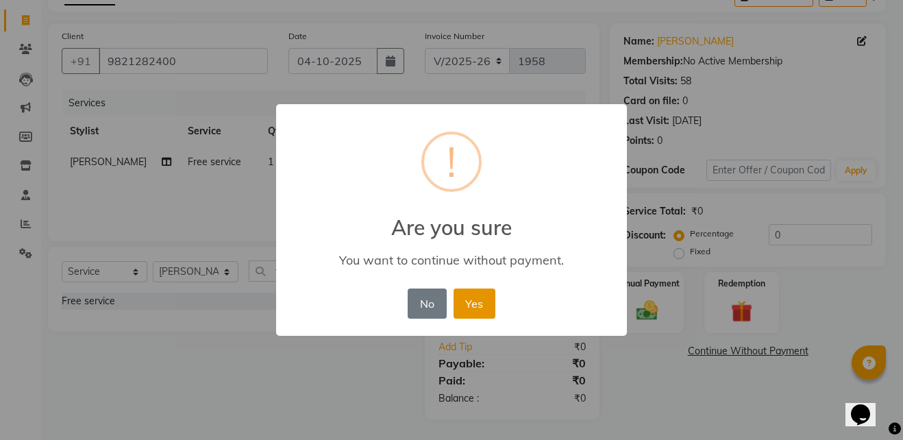
click at [461, 296] on button "Yes" at bounding box center [475, 304] width 42 height 30
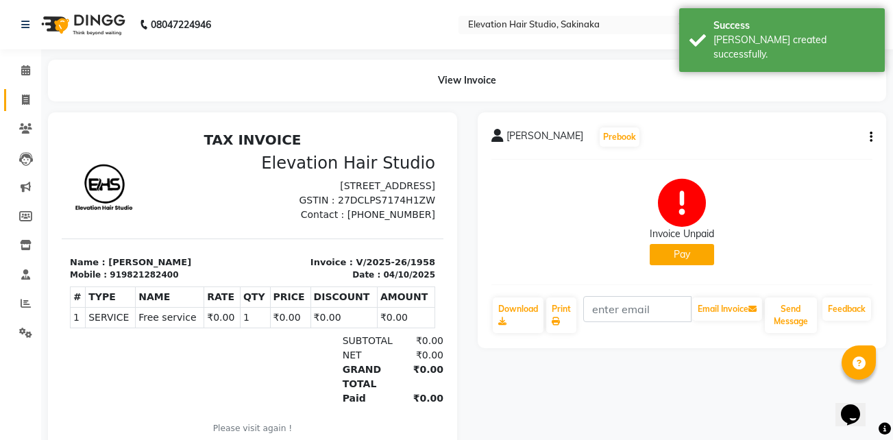
click at [24, 89] on link "Invoice" at bounding box center [20, 100] width 33 height 23
select select "service"
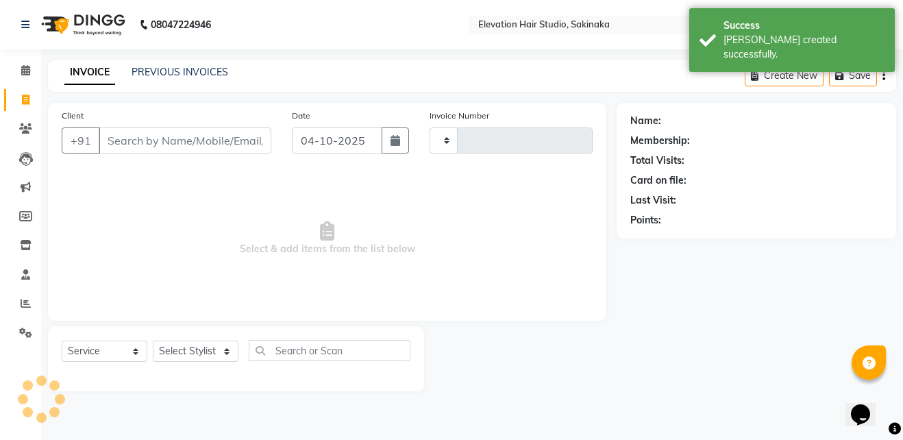
click at [153, 64] on div "INVOICE PREVIOUS INVOICES Create New Save" at bounding box center [472, 76] width 849 height 32
click at [178, 71] on link "PREVIOUS INVOICES" at bounding box center [180, 72] width 97 height 12
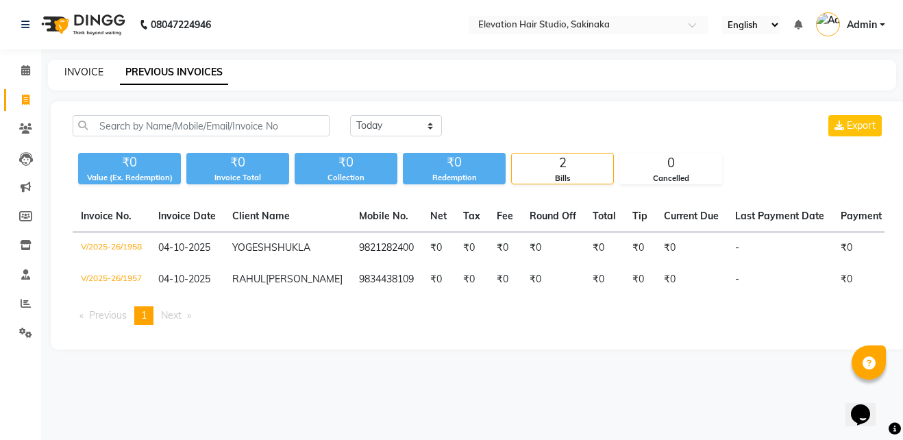
click at [75, 71] on link "INVOICE" at bounding box center [83, 72] width 39 height 12
select select "service"
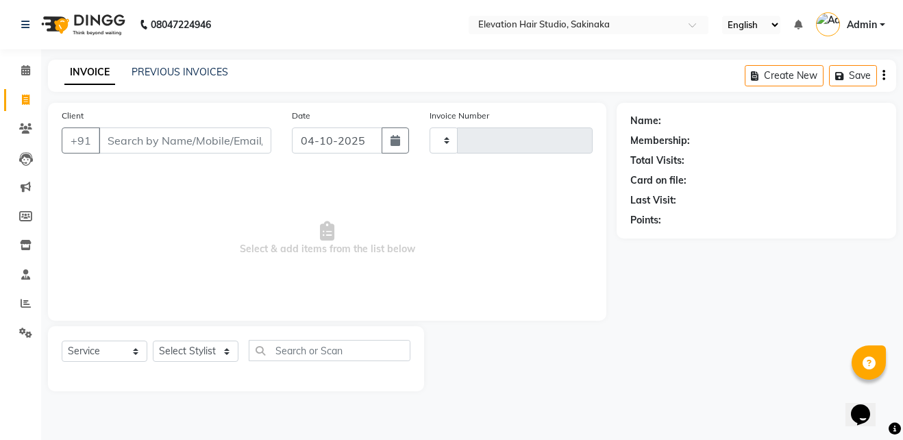
type input "1959"
select select "4949"
